Goal: Task Accomplishment & Management: Complete application form

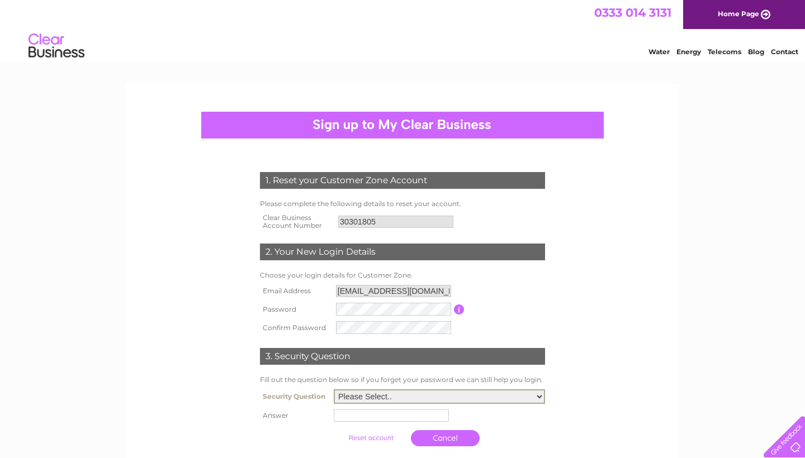
select select "4"
click at [395, 416] on input "text" at bounding box center [391, 416] width 115 height 12
type input "B"
type input "brook lane"
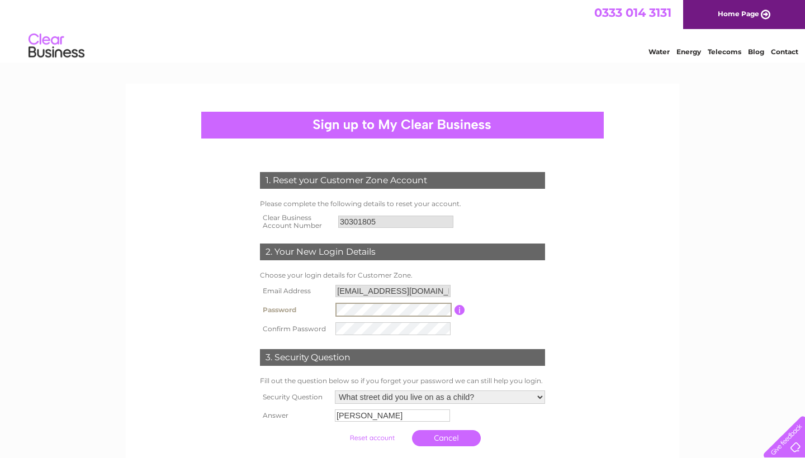
click at [432, 436] on link "Cancel" at bounding box center [446, 438] width 69 height 16
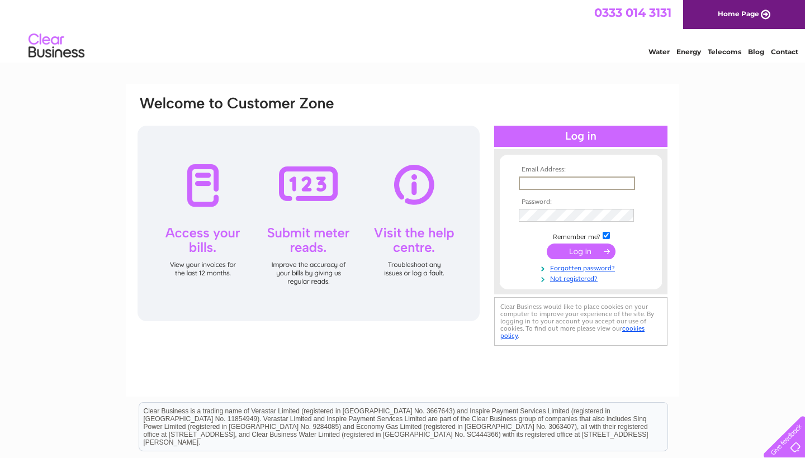
type input "thepthub.ed@gmail.com"
click at [581, 250] on input "submit" at bounding box center [581, 252] width 69 height 16
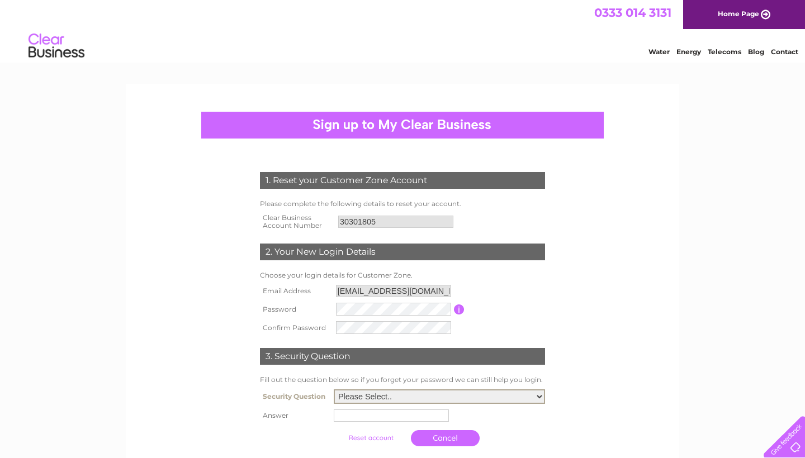
select select "4"
click at [358, 413] on input "text" at bounding box center [391, 416] width 115 height 12
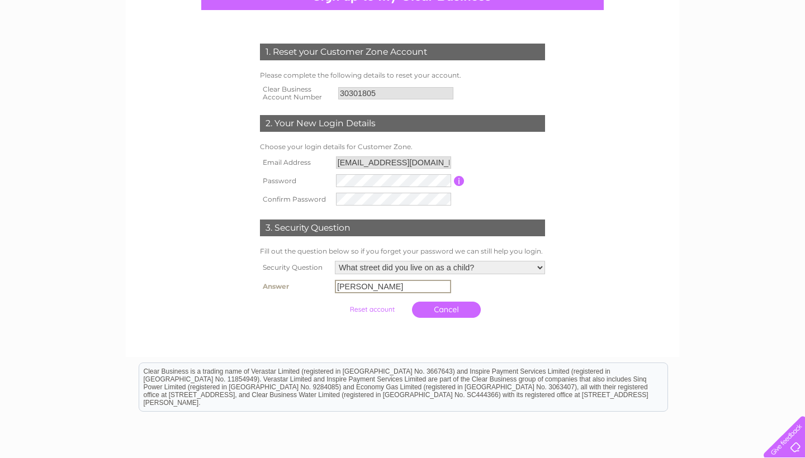
scroll to position [155, 0]
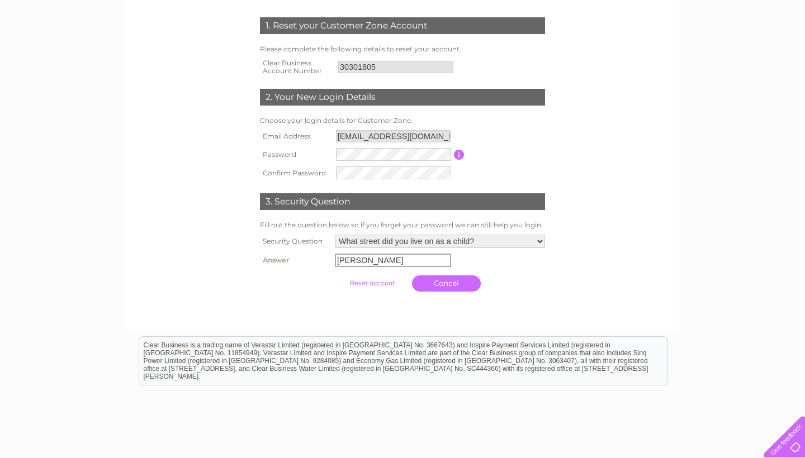
type input "brook lane"
click at [357, 285] on input "submit" at bounding box center [372, 284] width 69 height 16
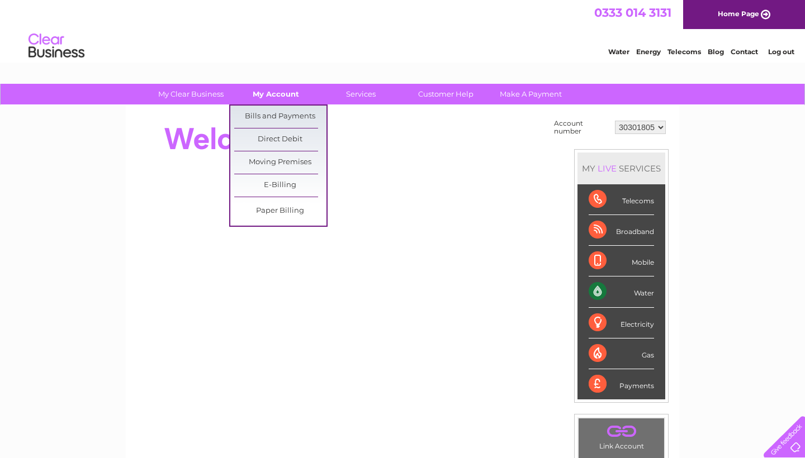
click at [285, 94] on link "My Account" at bounding box center [276, 94] width 92 height 21
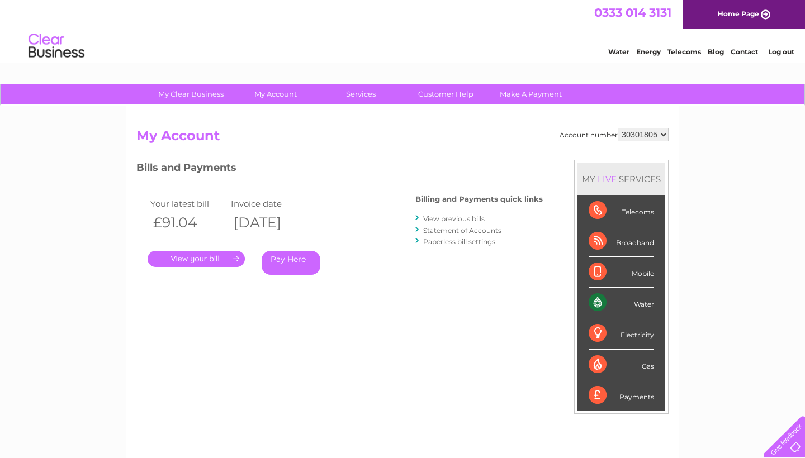
click at [375, 381] on div "Account number 30301805 My Account MY LIVE SERVICES Telecoms Broadband Mobile W…" at bounding box center [402, 296] width 532 height 337
click at [763, 243] on div "My Clear Business Login Details My Details My Preferences Link Account My Accou…" at bounding box center [402, 375] width 805 height 583
click at [510, 92] on link "Make A Payment" at bounding box center [531, 94] width 92 height 21
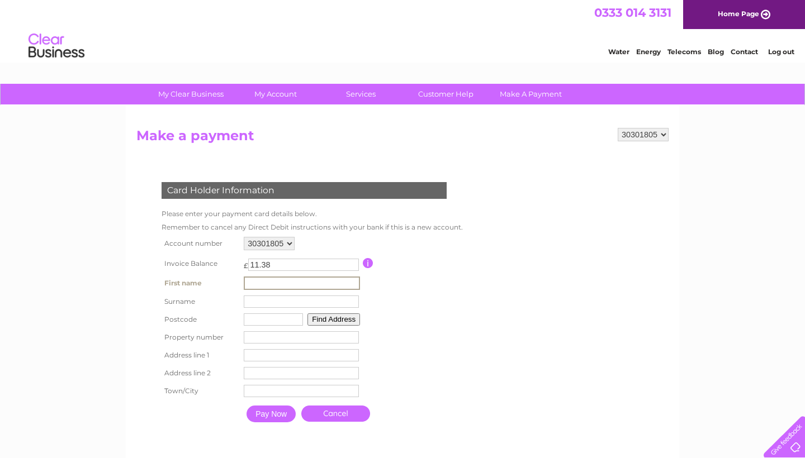
click at [491, 362] on form "30301805 Make a payment Card Holder Information Please enter your payment card …" at bounding box center [402, 289] width 532 height 323
